Goal: Task Accomplishment & Management: Manage account settings

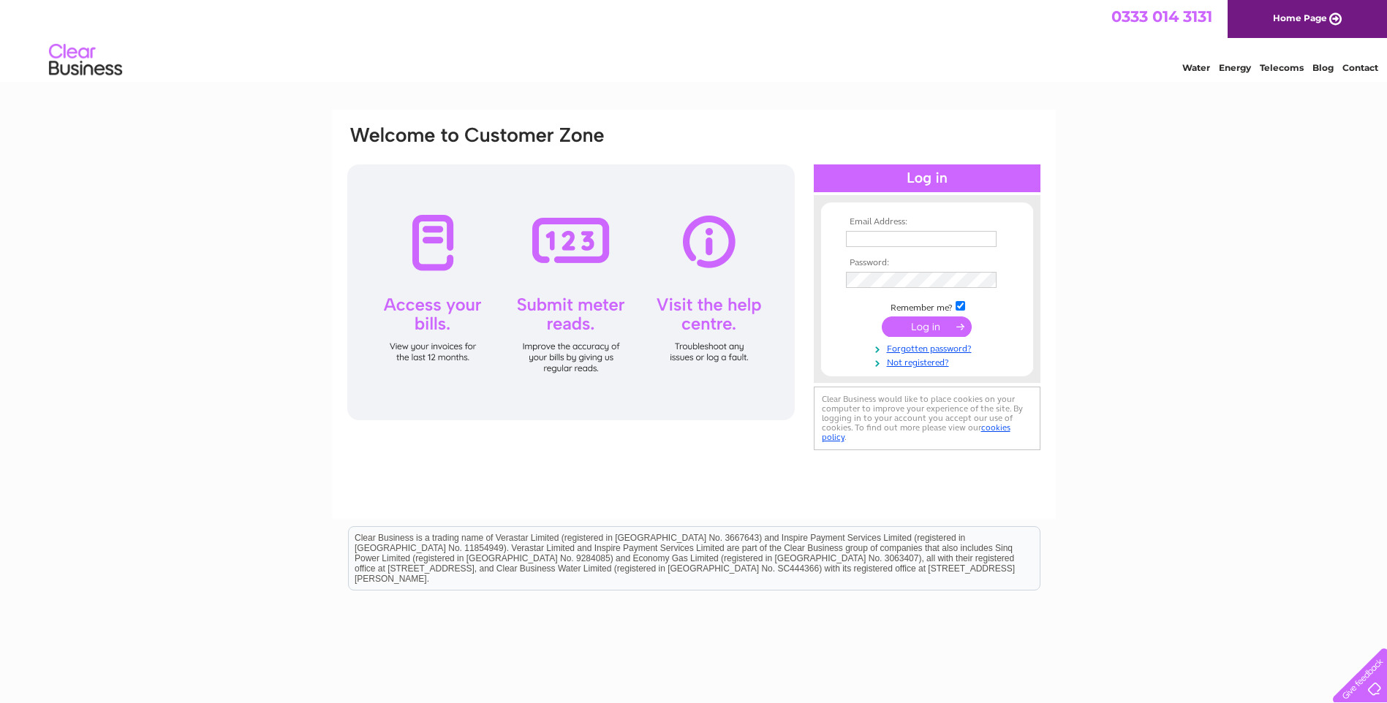
type input "info@stornowayplastics.com"
click at [930, 323] on input "submit" at bounding box center [927, 327] width 90 height 20
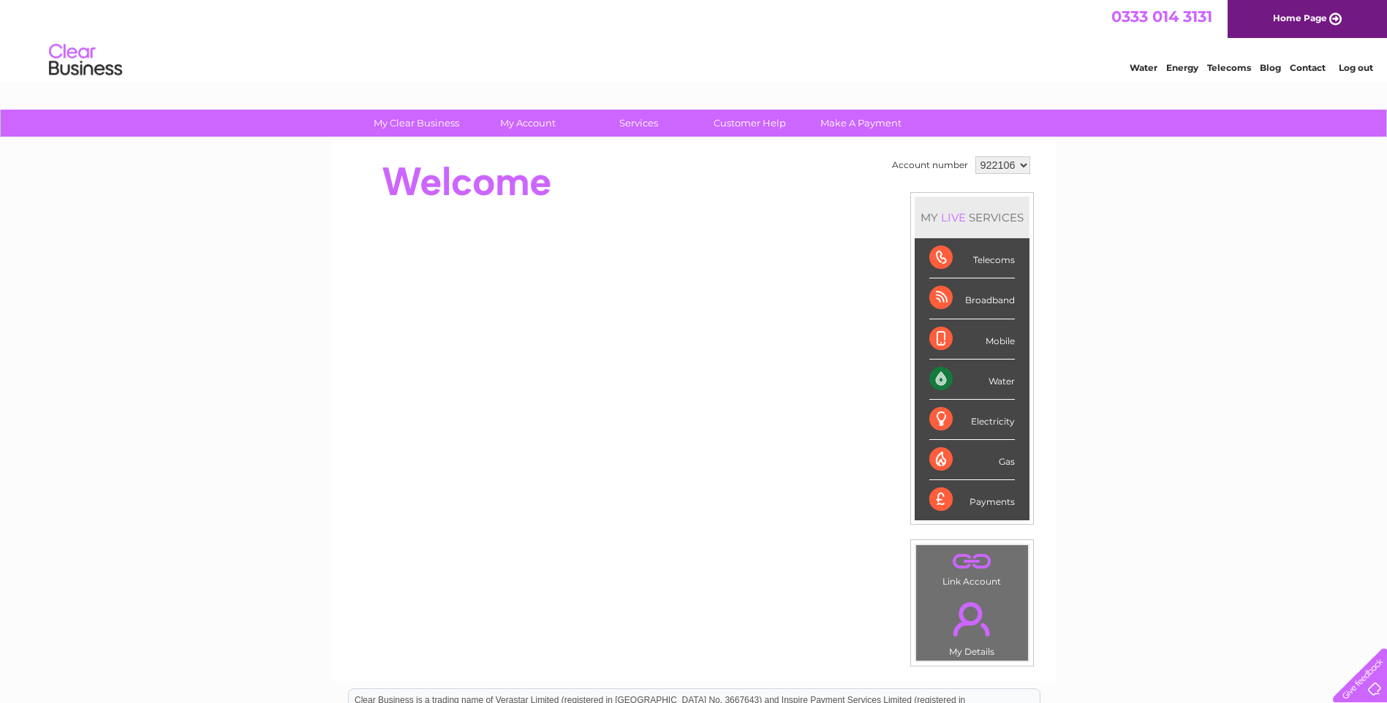
click at [987, 379] on div "Water" at bounding box center [972, 380] width 86 height 40
click at [1001, 386] on div "Water" at bounding box center [972, 380] width 86 height 40
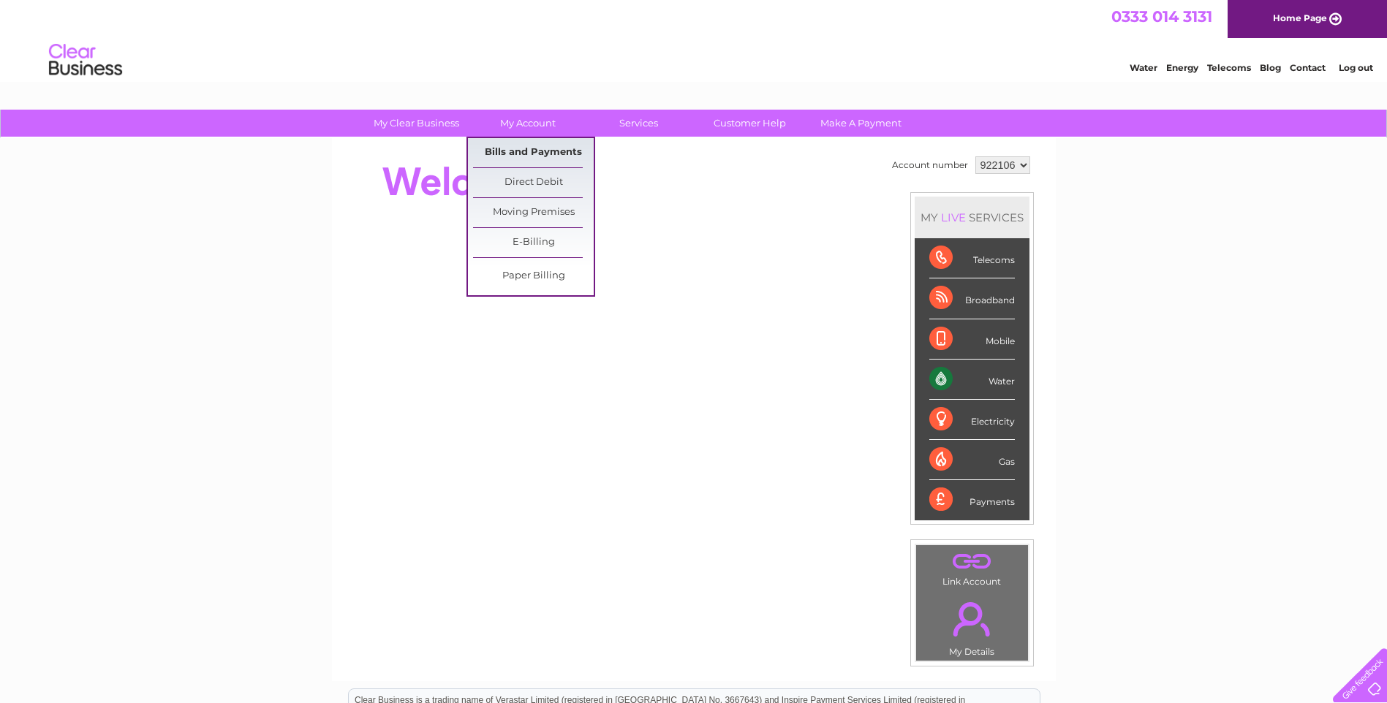
click at [541, 155] on link "Bills and Payments" at bounding box center [533, 152] width 121 height 29
click at [542, 145] on link "Bills and Payments" at bounding box center [533, 152] width 121 height 29
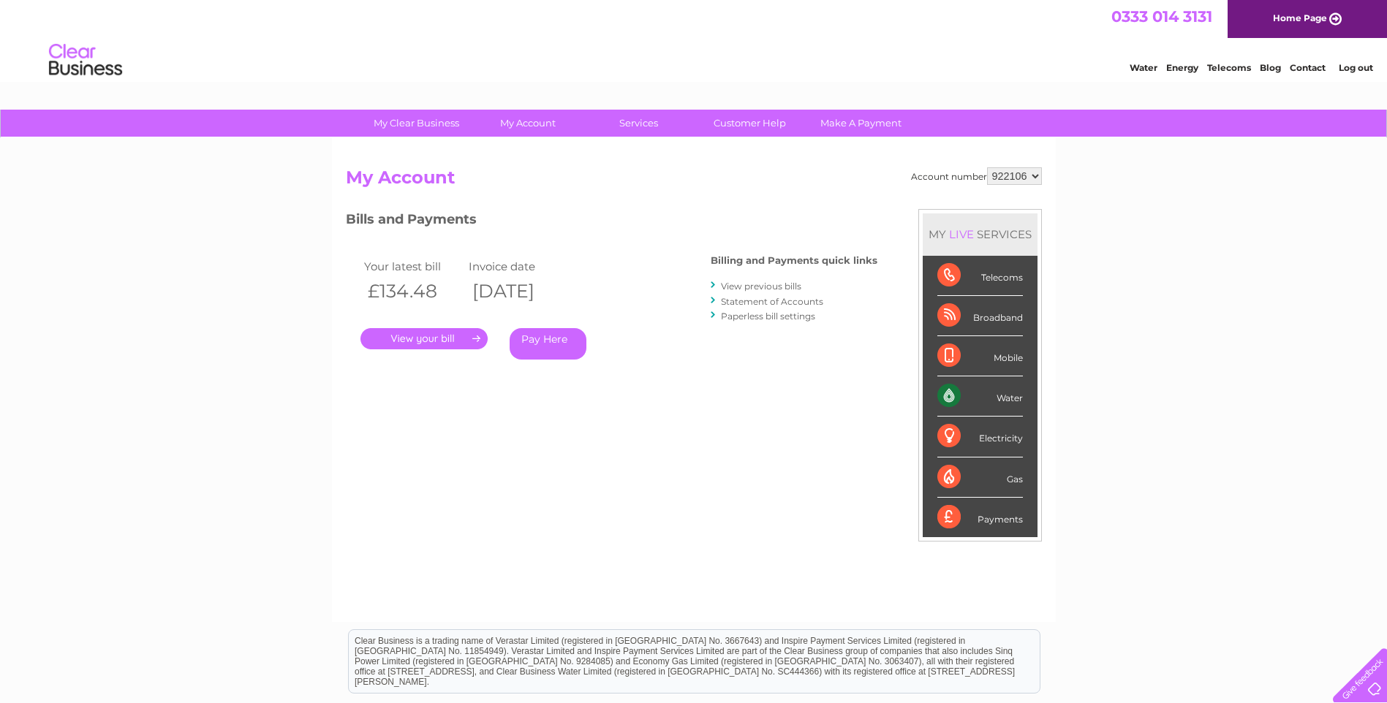
click at [453, 349] on link "." at bounding box center [424, 338] width 127 height 21
click at [448, 338] on link "." at bounding box center [424, 338] width 127 height 21
click at [450, 341] on link "." at bounding box center [424, 338] width 127 height 21
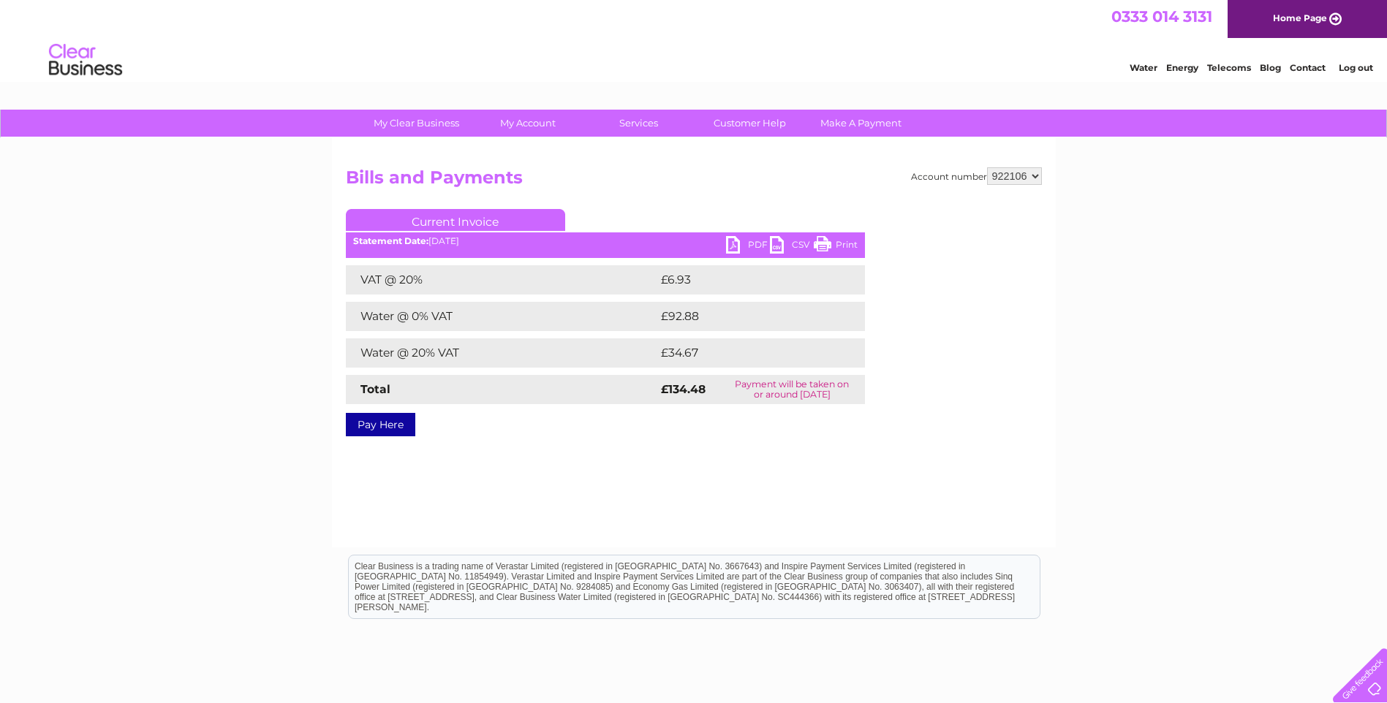
click at [737, 239] on link "PDF" at bounding box center [748, 246] width 44 height 21
